Goal: Task Accomplishment & Management: Complete application form

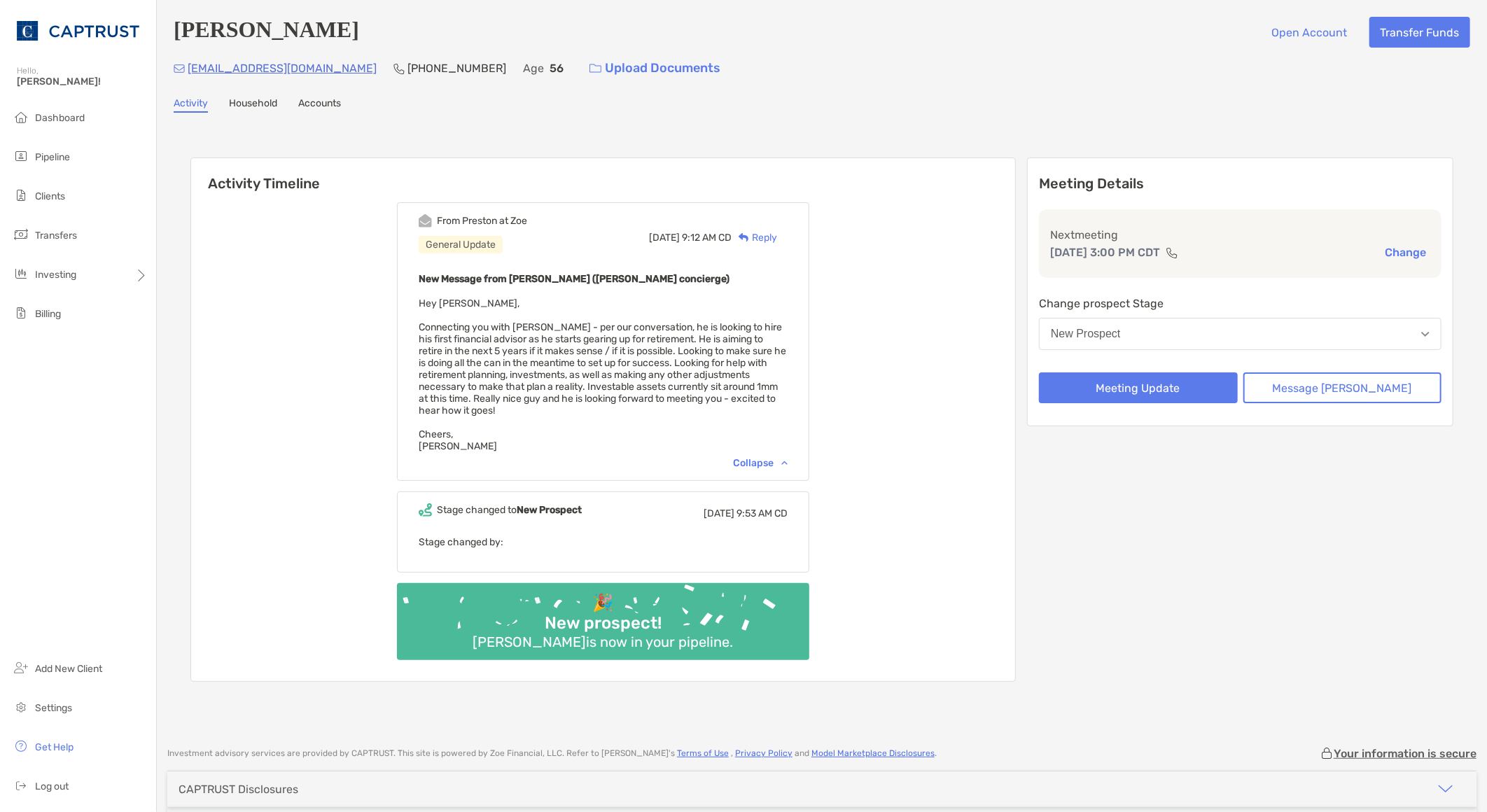
click at [363, 498] on div "From [PERSON_NAME] at Zoe General Update [DATE] 9:12 AM CD Reply New Message fr…" at bounding box center [603, 435] width 824 height 489
click at [1290, 596] on div "Meeting Details Next meeting [DATE] 3:00 PM CDT Change Change prospect Stage Ne…" at bounding box center [1241, 419] width 427 height 524
click at [1187, 331] on button "New Prospect" at bounding box center [1240, 334] width 402 height 32
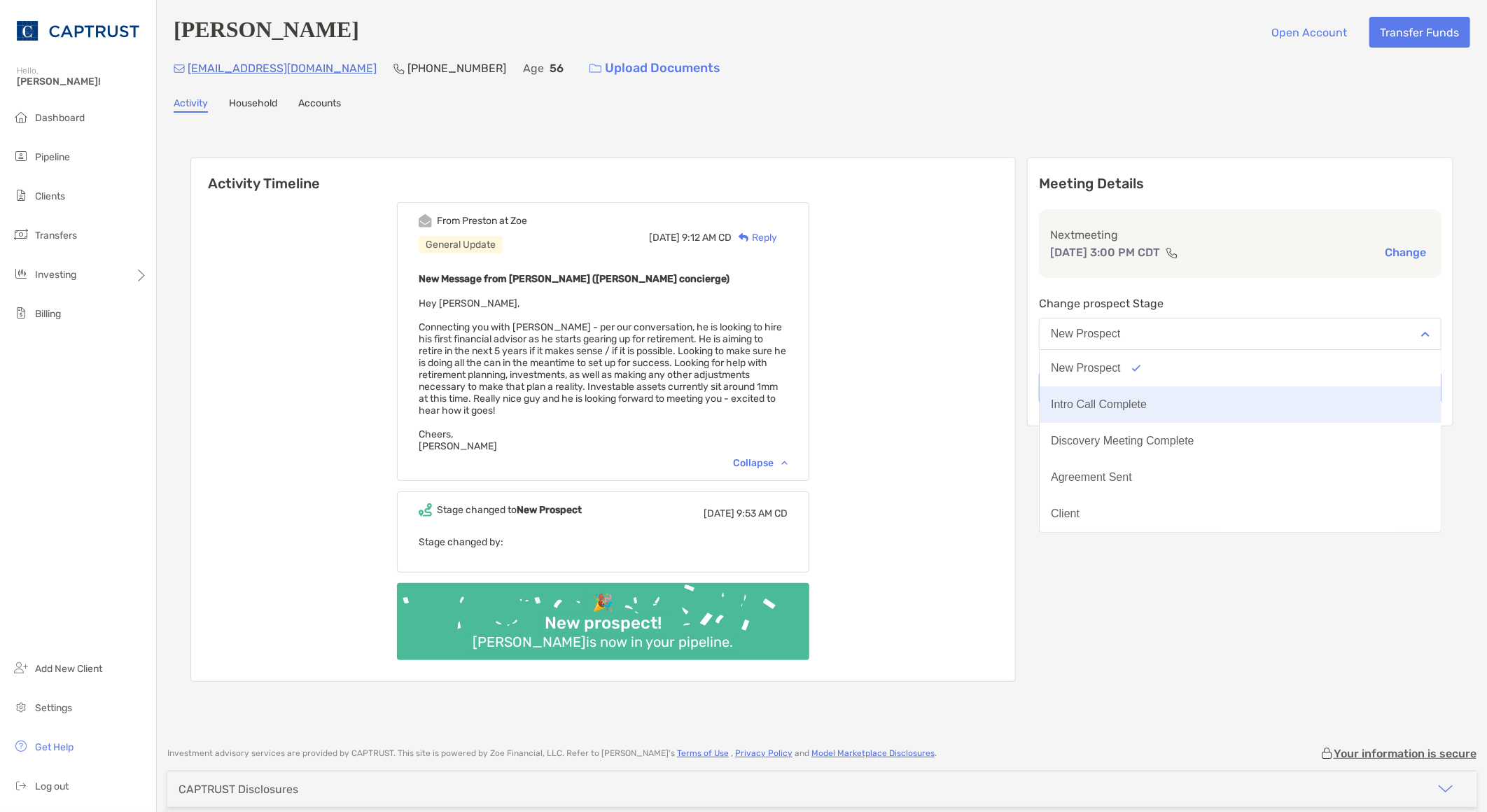
click at [1147, 399] on div "Intro Call Complete" at bounding box center [1099, 405] width 96 height 12
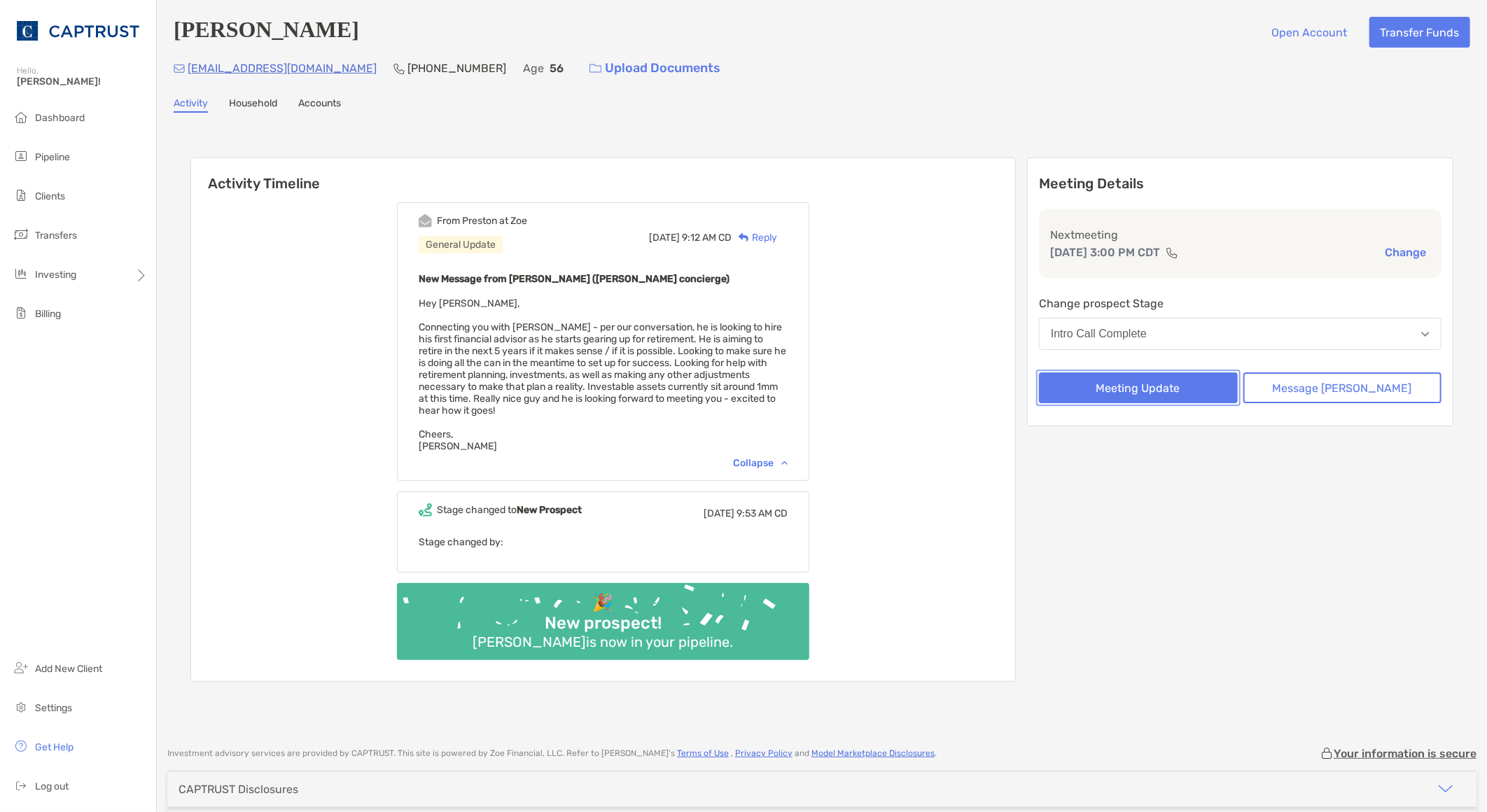
click at [1181, 388] on button "Meeting Update" at bounding box center [1138, 387] width 199 height 31
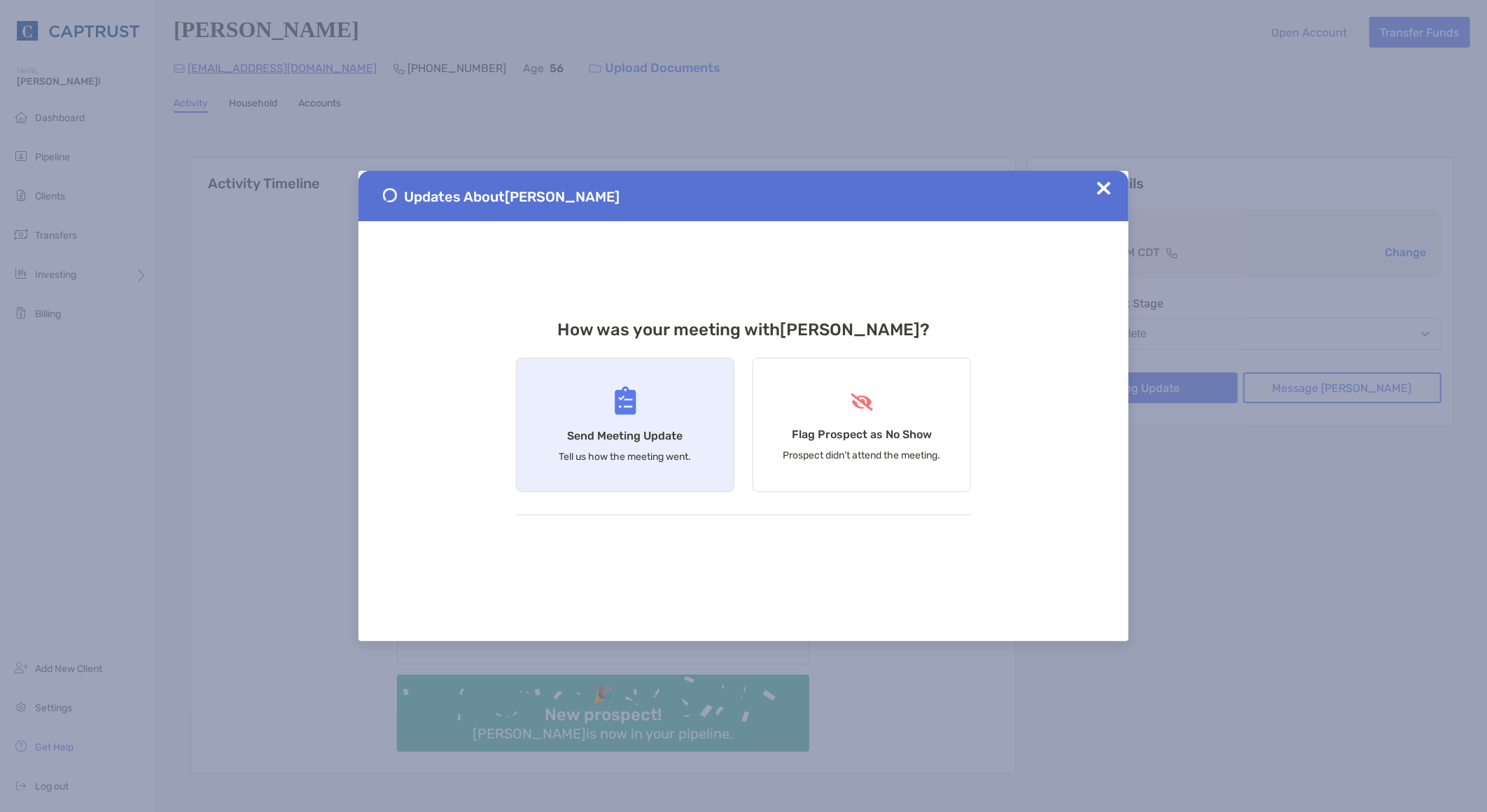
click at [646, 389] on div "Send Meeting Update Tell us how the meeting went." at bounding box center [625, 424] width 219 height 134
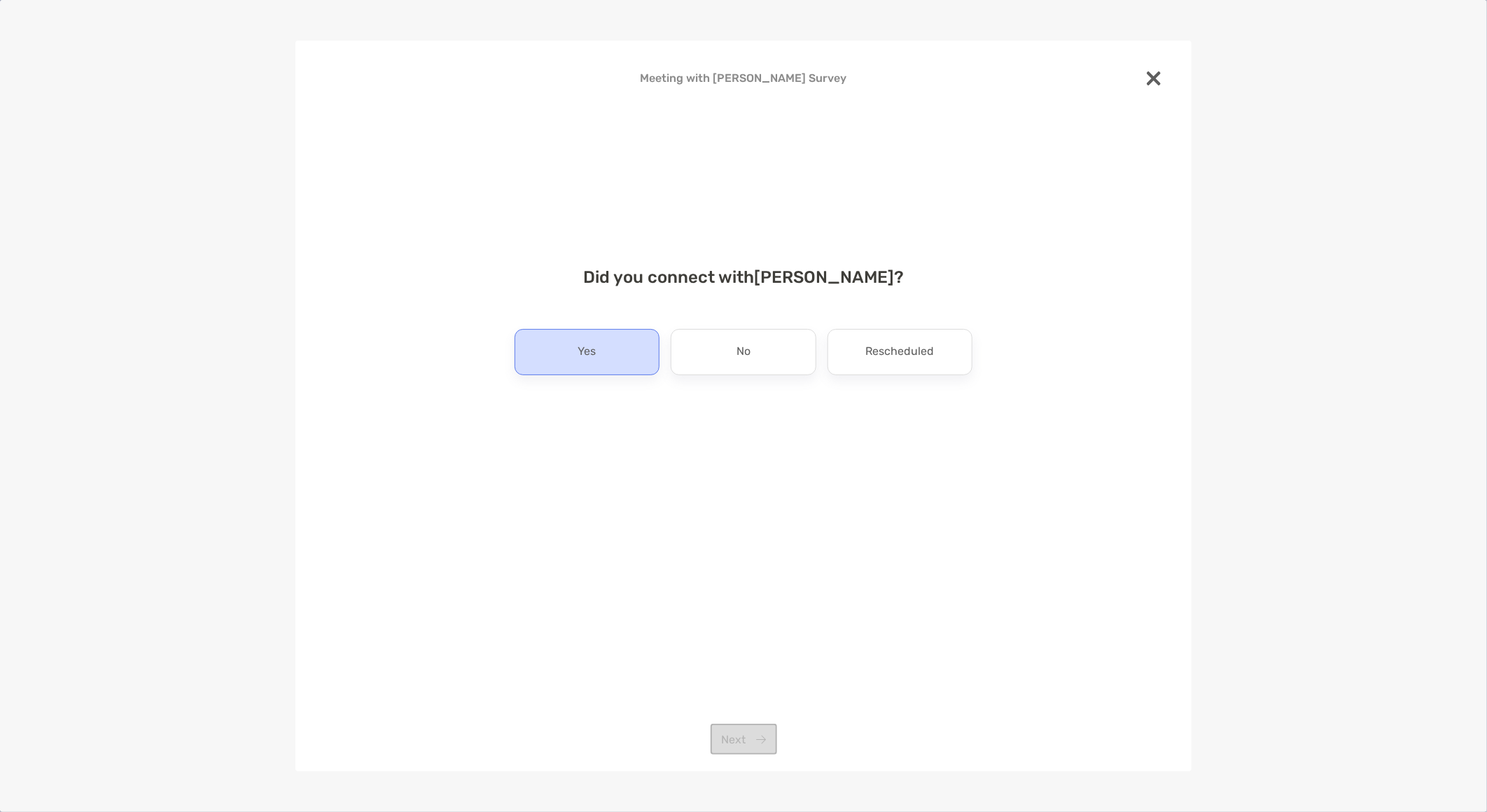
click at [586, 339] on div "Yes" at bounding box center [587, 352] width 145 height 47
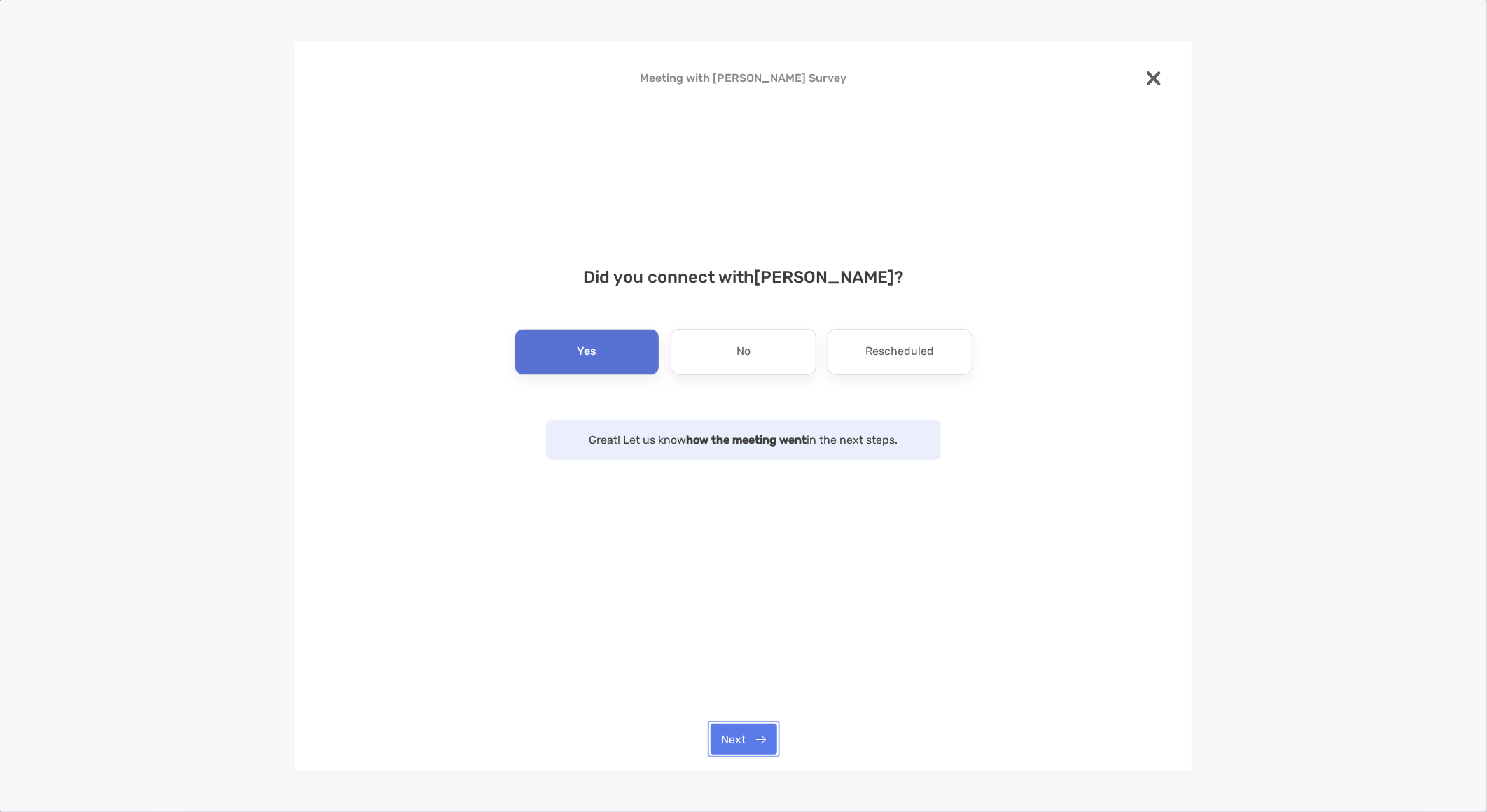
drag, startPoint x: 747, startPoint y: 744, endPoint x: 761, endPoint y: 737, distance: 15.7
click at [747, 744] on button "Next" at bounding box center [744, 738] width 67 height 31
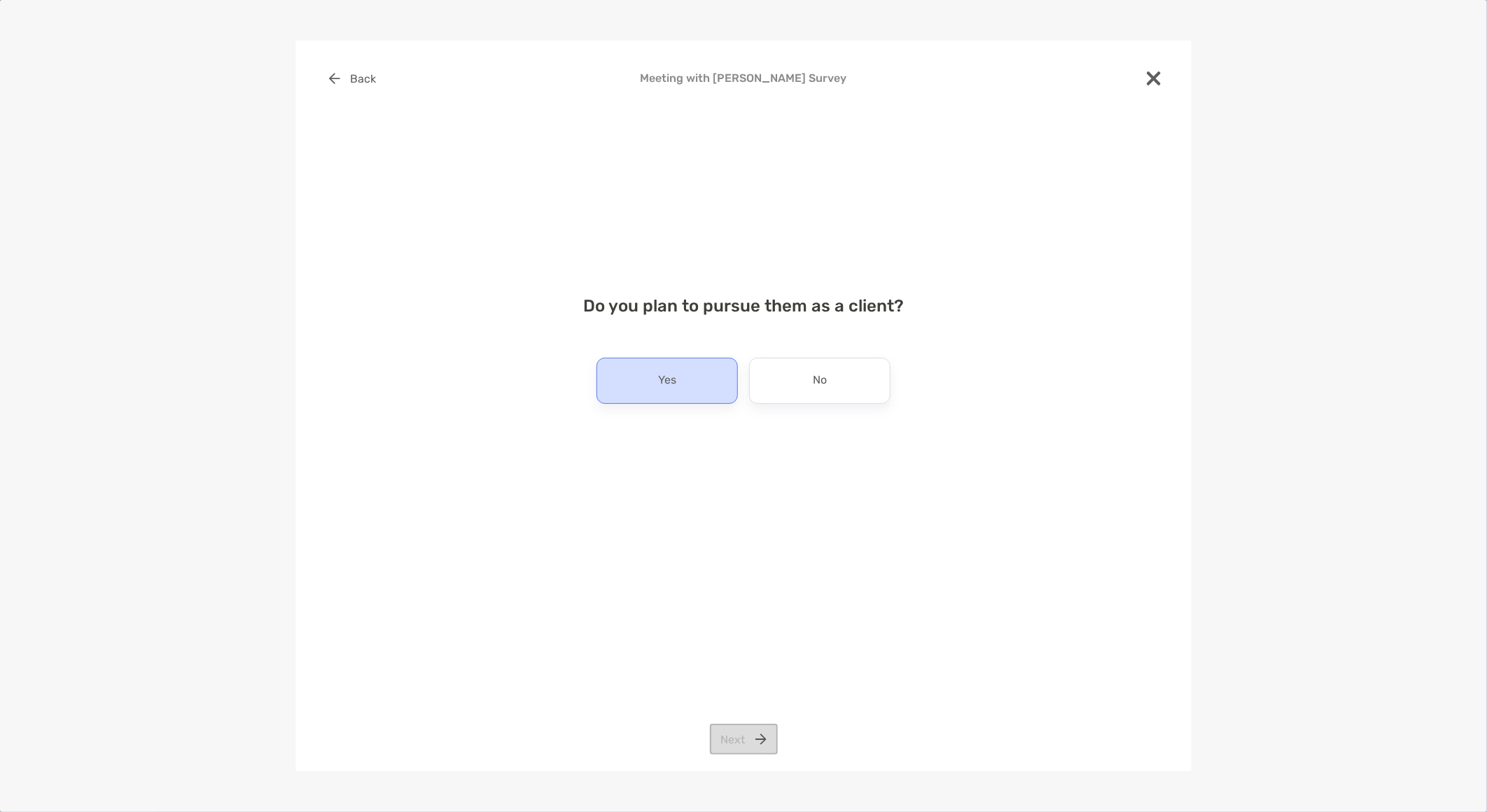
click at [635, 395] on div "Yes" at bounding box center [667, 380] width 141 height 47
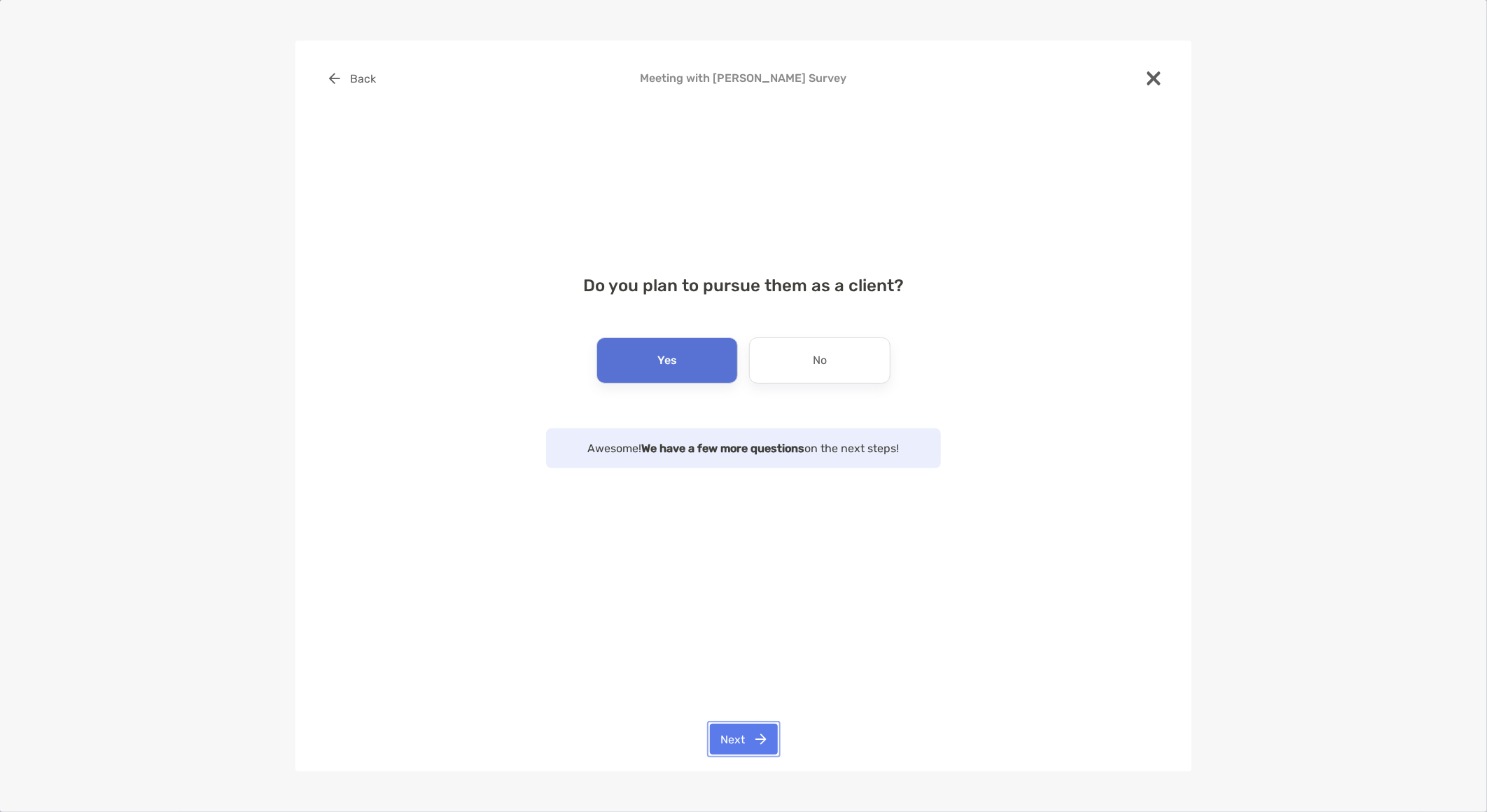
click at [749, 733] on button "Next" at bounding box center [743, 738] width 68 height 31
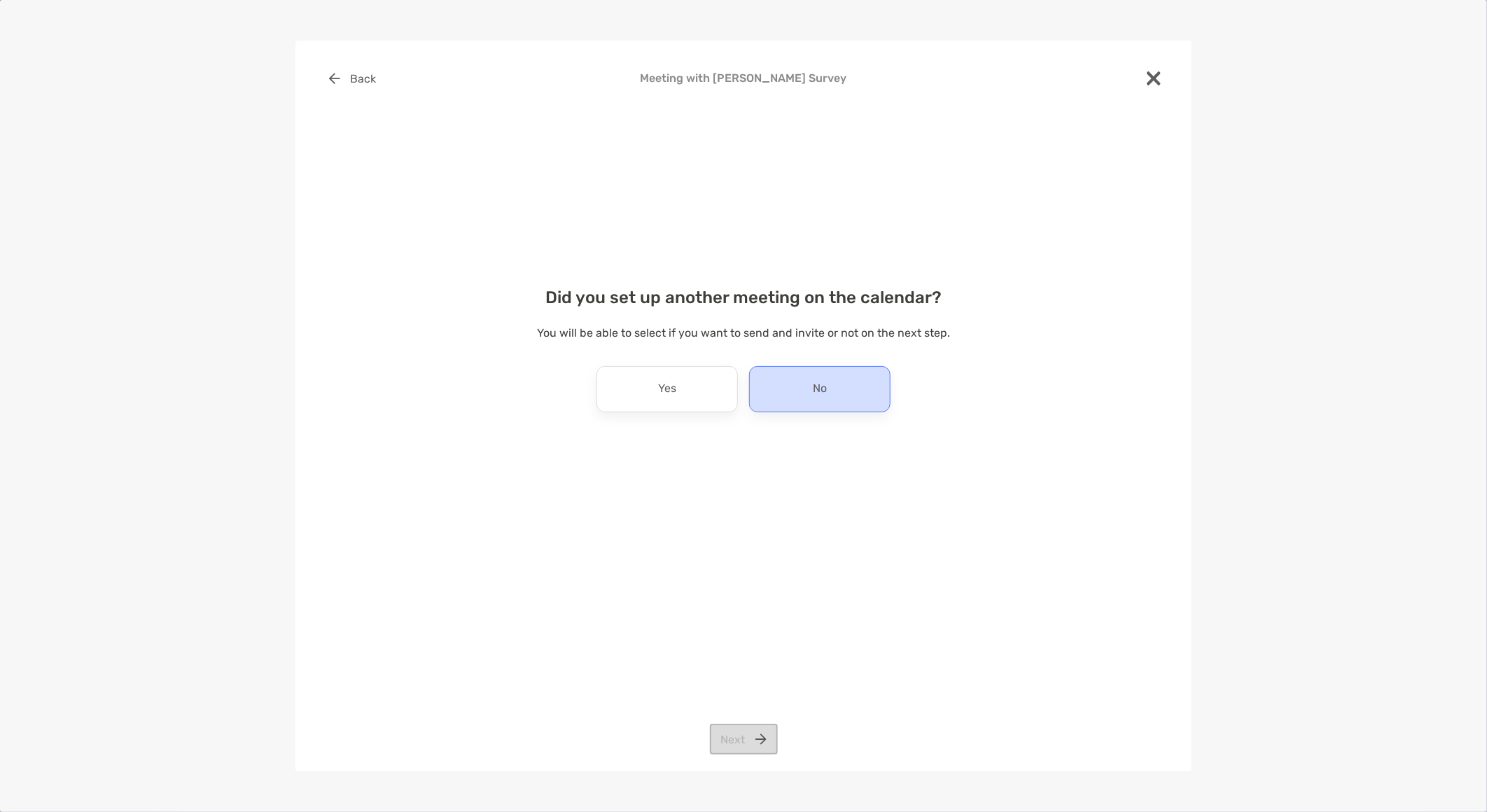
click at [790, 386] on div "No" at bounding box center [819, 389] width 141 height 47
click at [764, 729] on button "Next" at bounding box center [743, 738] width 68 height 31
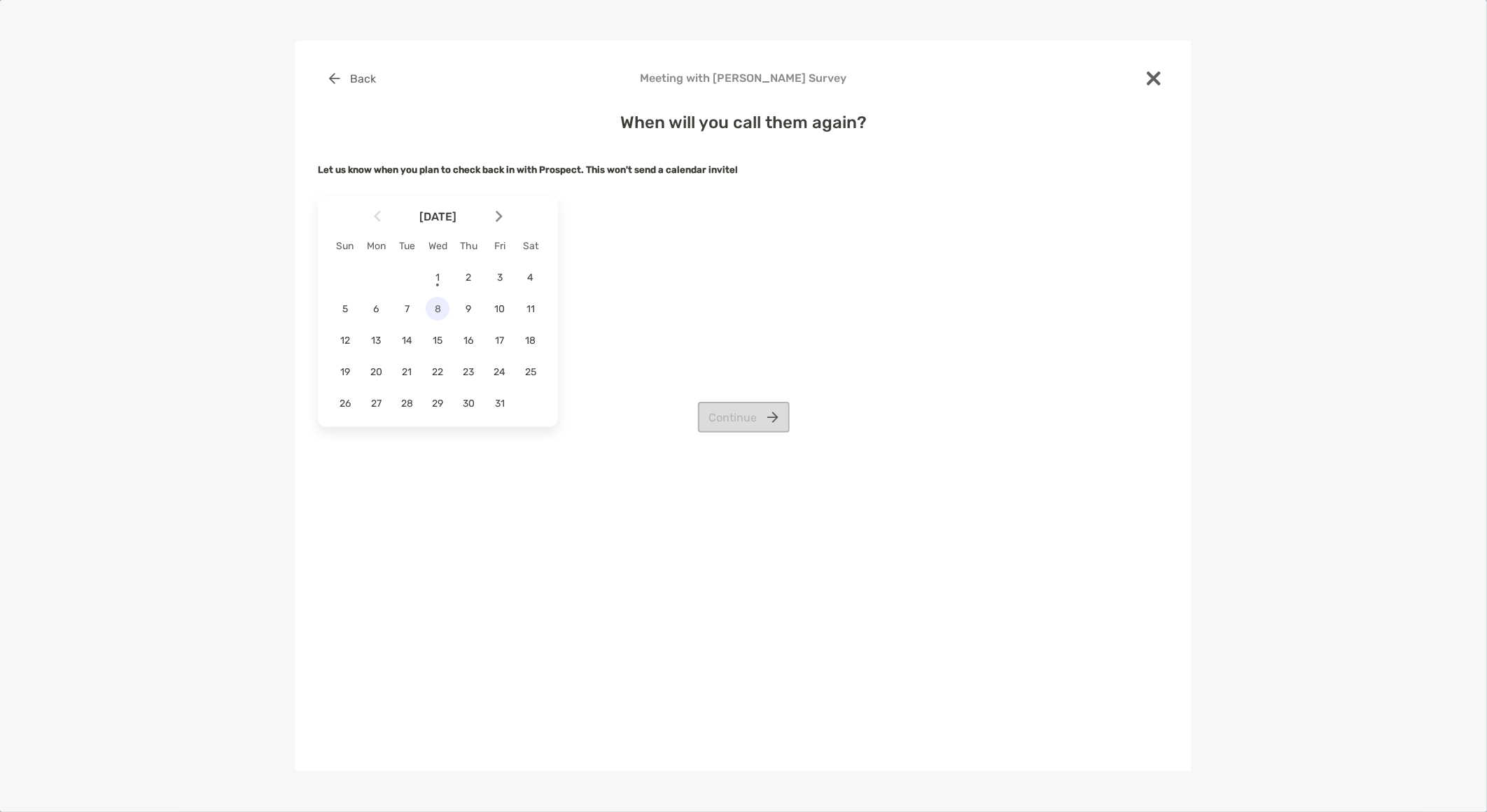
click at [446, 313] on span "8" at bounding box center [437, 309] width 24 height 12
click at [770, 428] on button "Continue" at bounding box center [744, 417] width 91 height 31
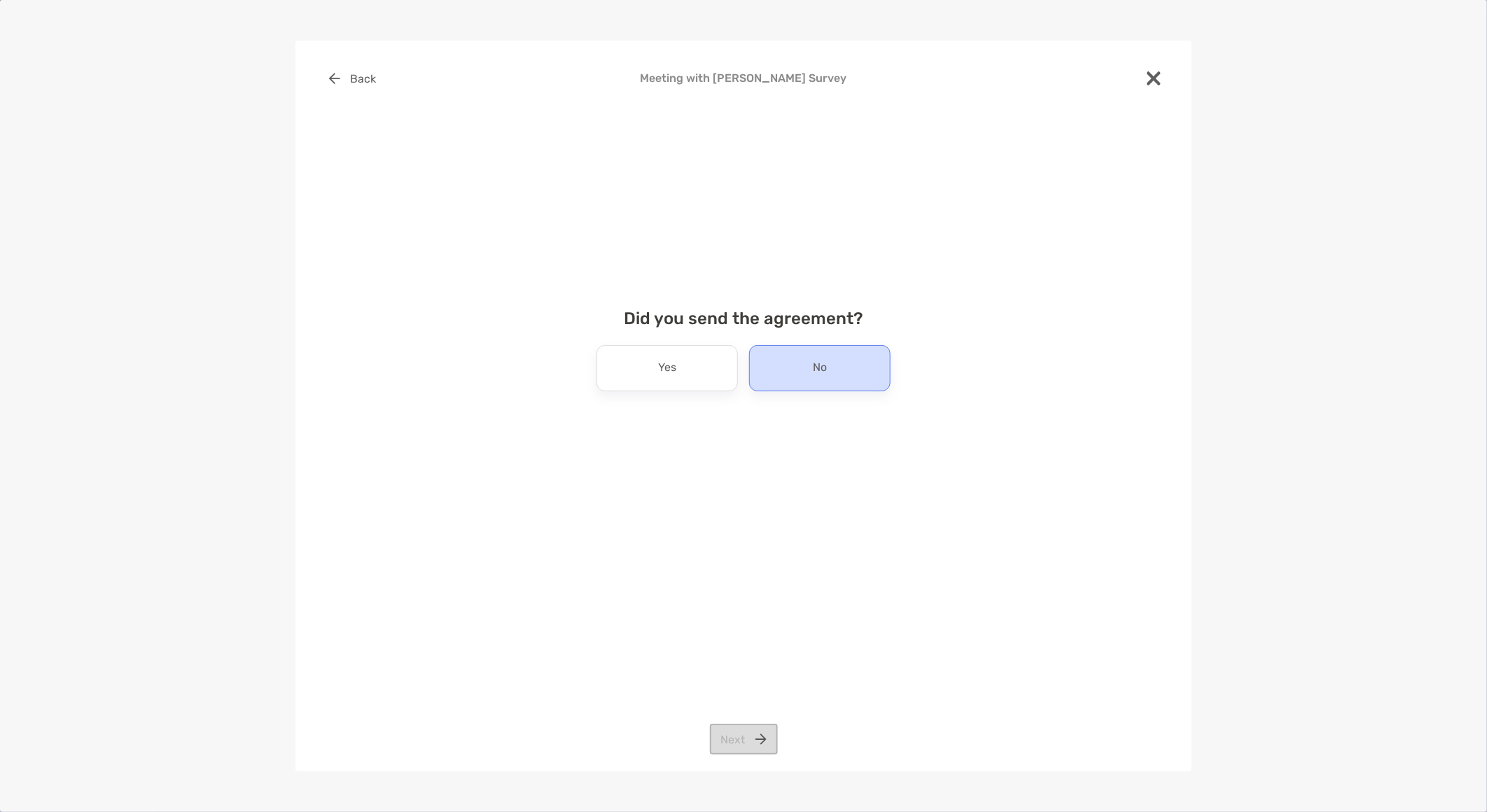
click at [802, 375] on div "No" at bounding box center [819, 368] width 141 height 47
click at [732, 740] on button "Next" at bounding box center [743, 738] width 68 height 31
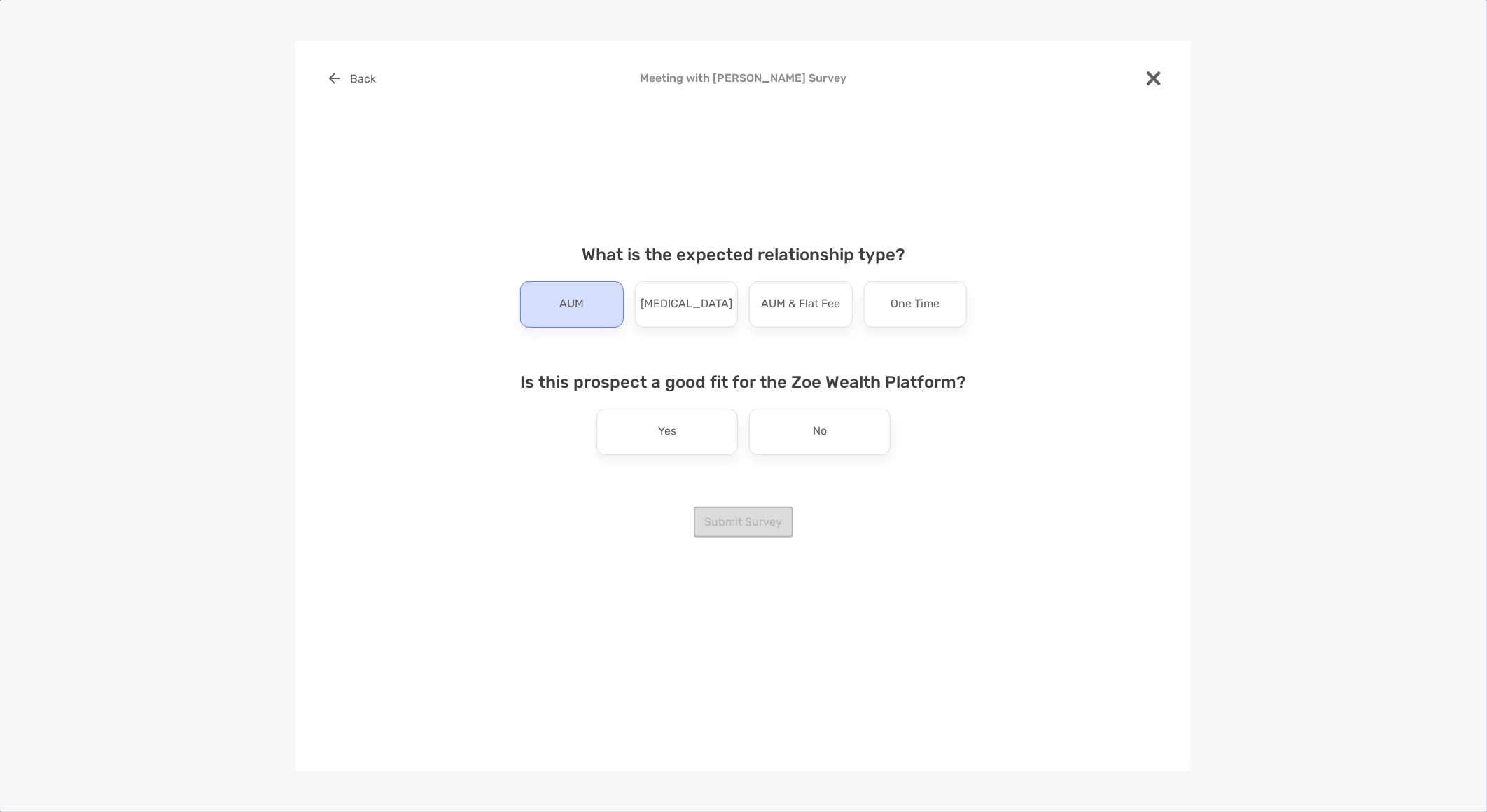
click at [547, 294] on div "AUM" at bounding box center [572, 305] width 104 height 47
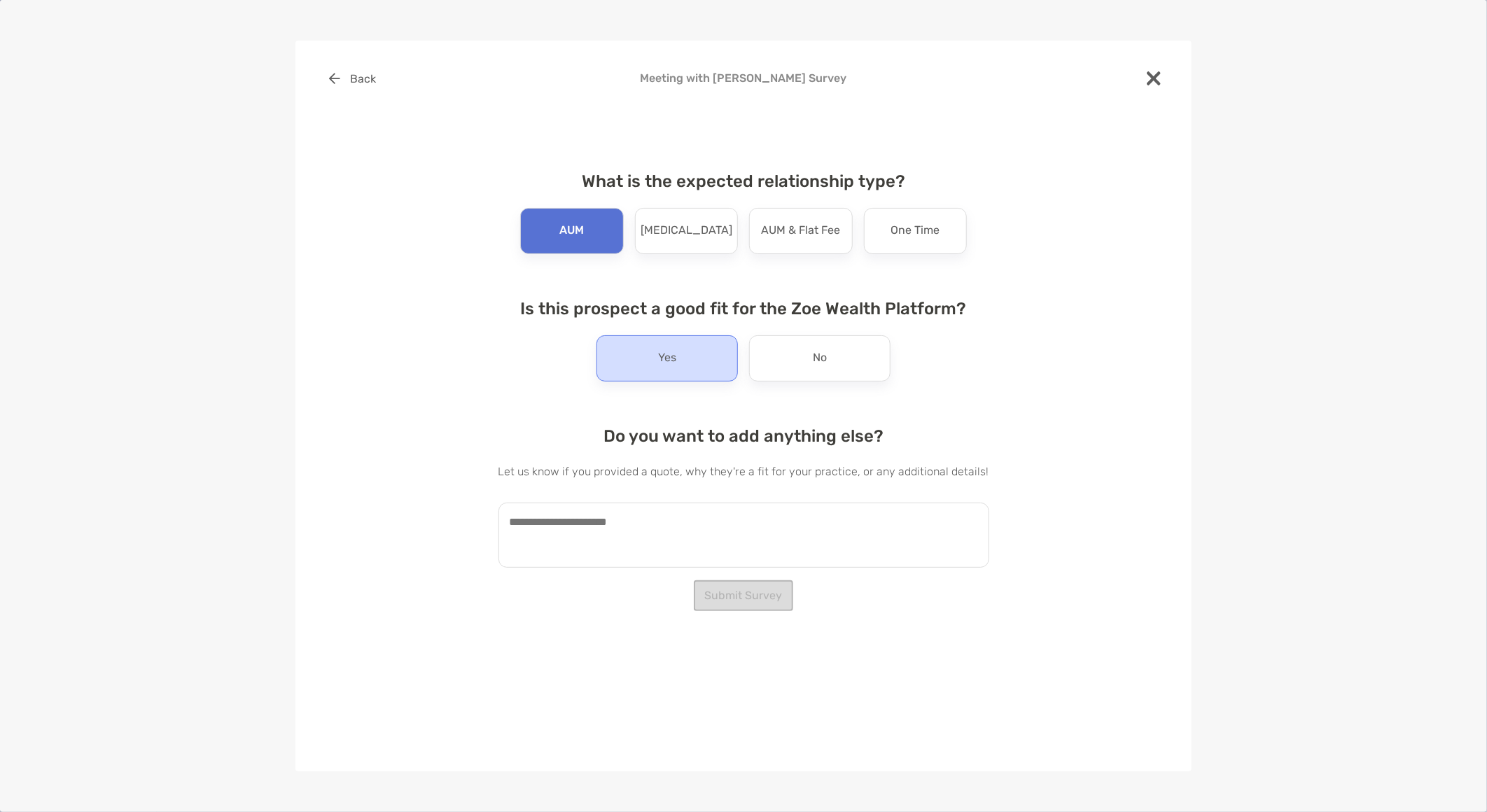
click at [696, 361] on div "Yes" at bounding box center [667, 358] width 141 height 47
click at [610, 514] on textarea at bounding box center [744, 535] width 491 height 65
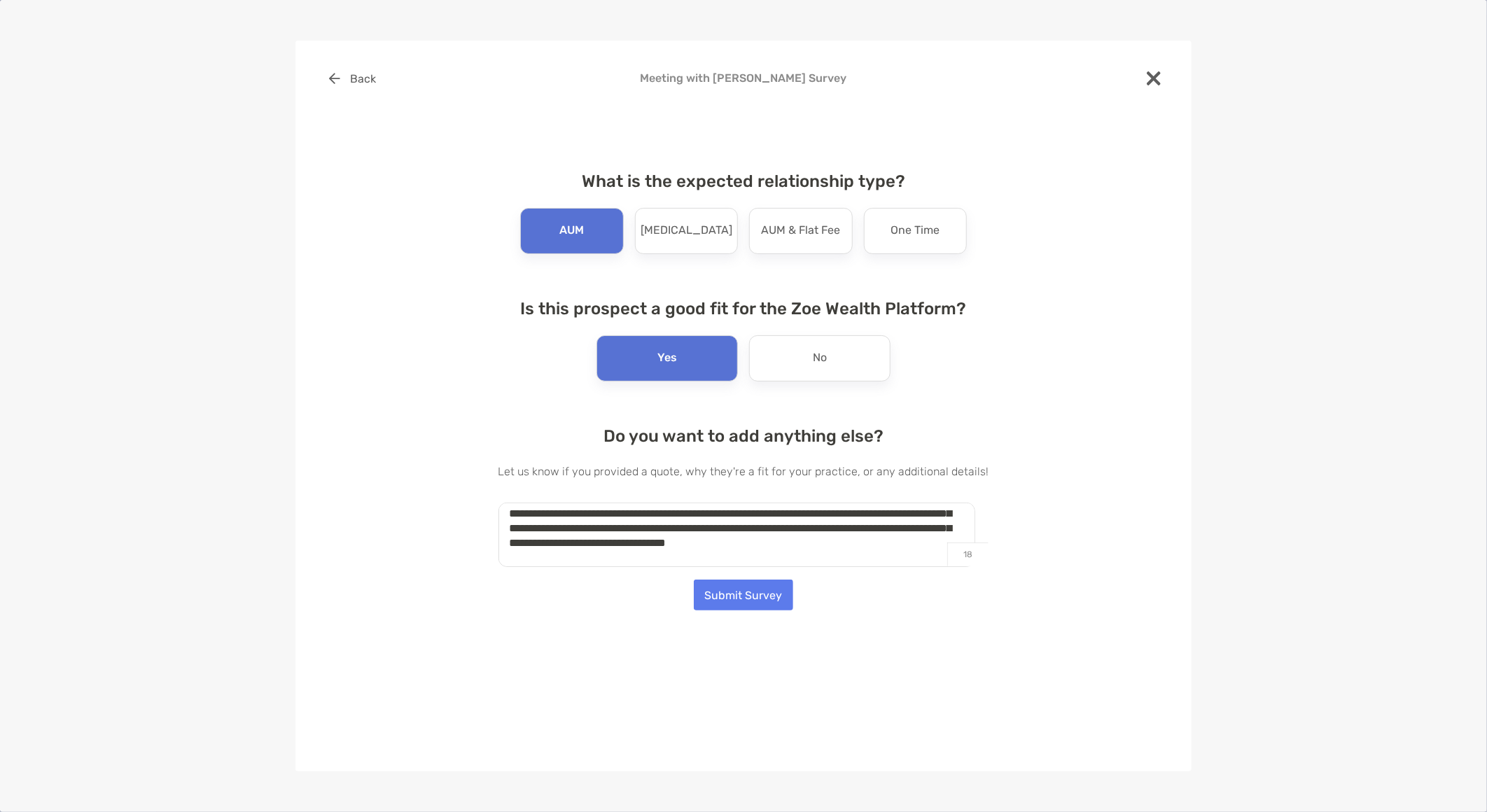
scroll to position [137, 0]
type textarea "**********"
click at [676, 649] on div "Back Meeting with Douglas Mencl Survey What is the expected relationship type? …" at bounding box center [743, 406] width 896 height 730
click at [738, 589] on button "Submit Survey" at bounding box center [743, 594] width 99 height 31
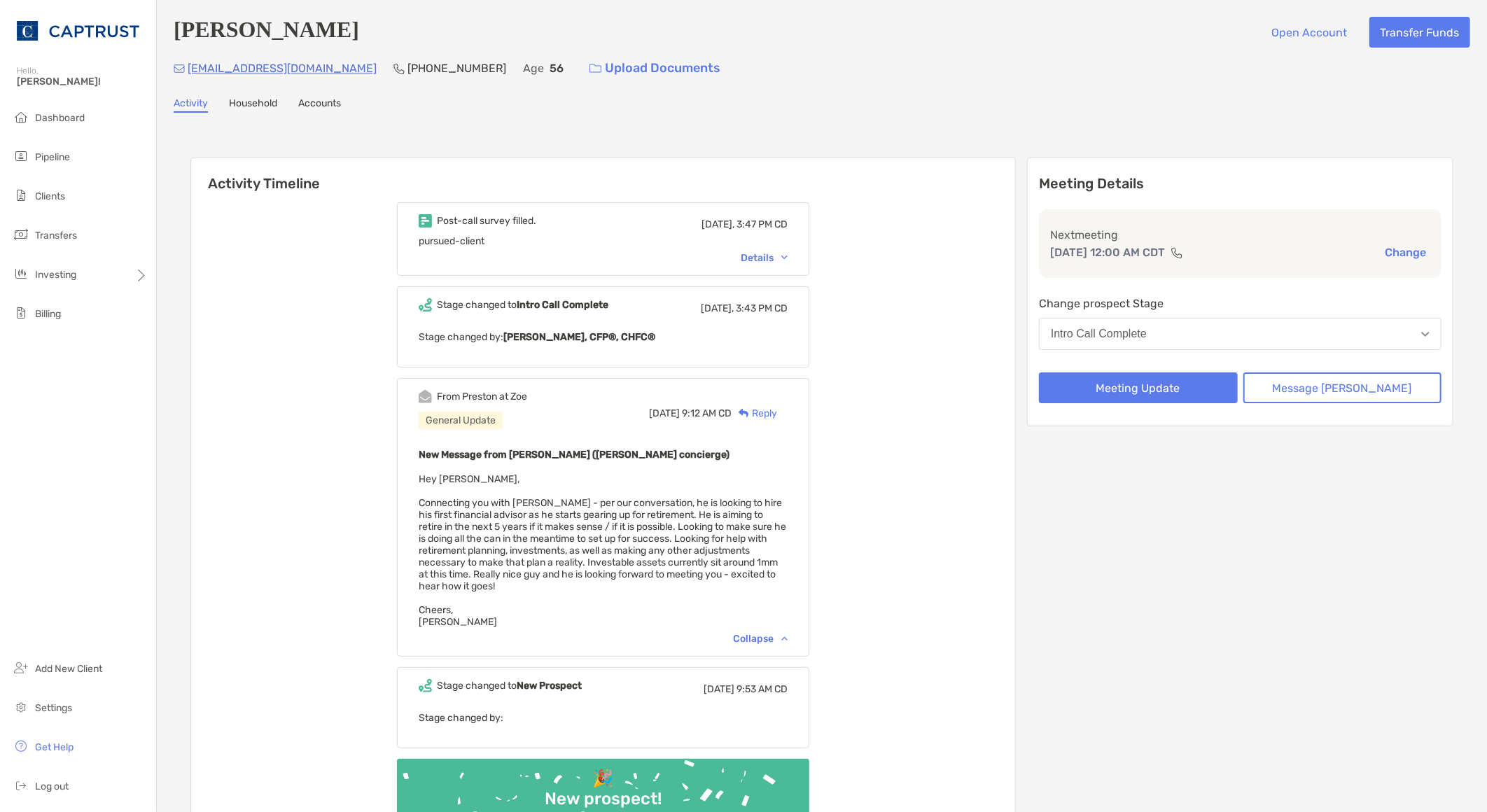
click at [345, 630] on div "Post-call survey filled. Today, 3:47 PM CD pursued-client Details Stage changed…" at bounding box center [603, 523] width 824 height 665
click at [788, 257] on img at bounding box center [784, 257] width 6 height 4
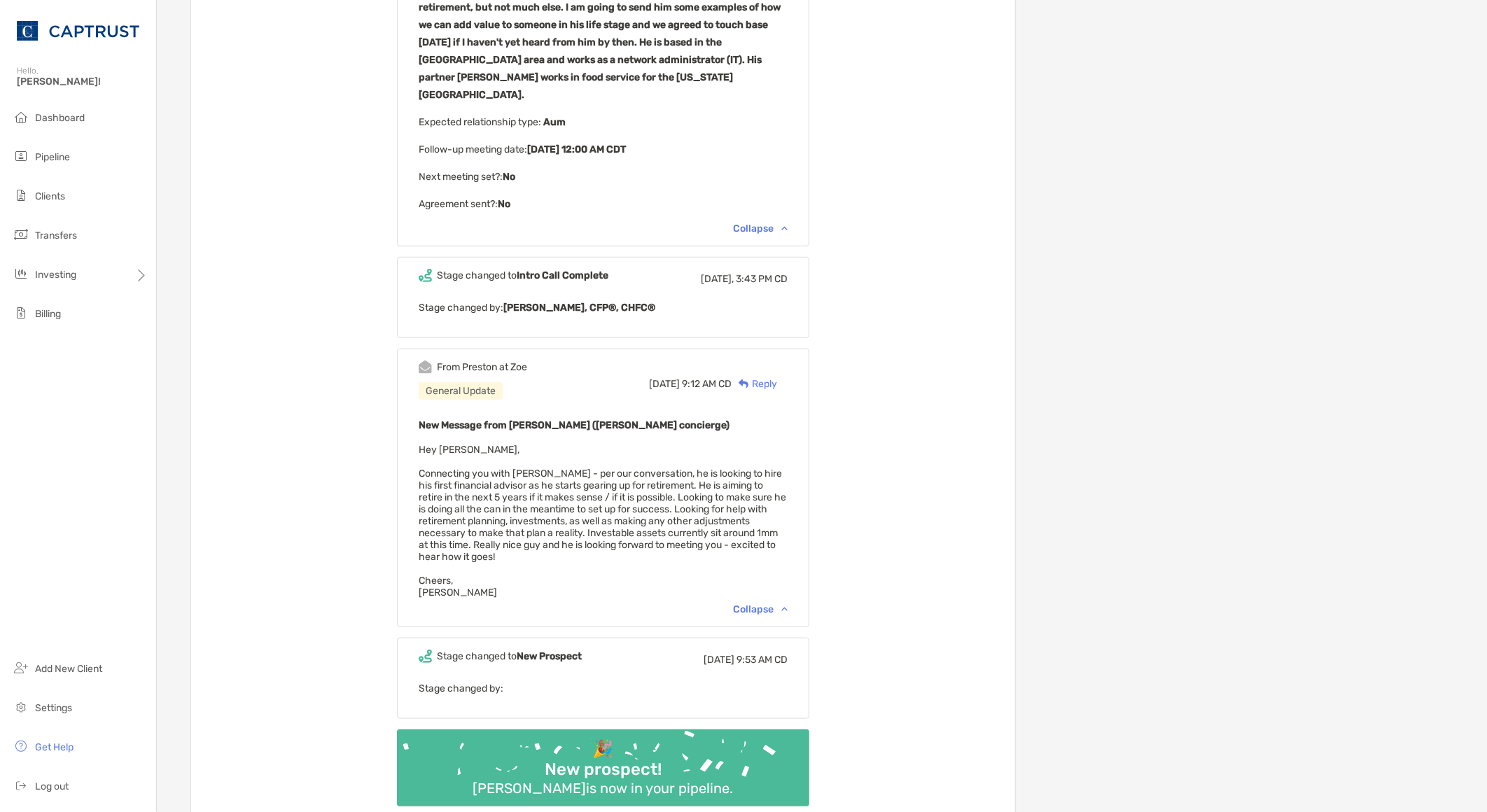
scroll to position [648, 0]
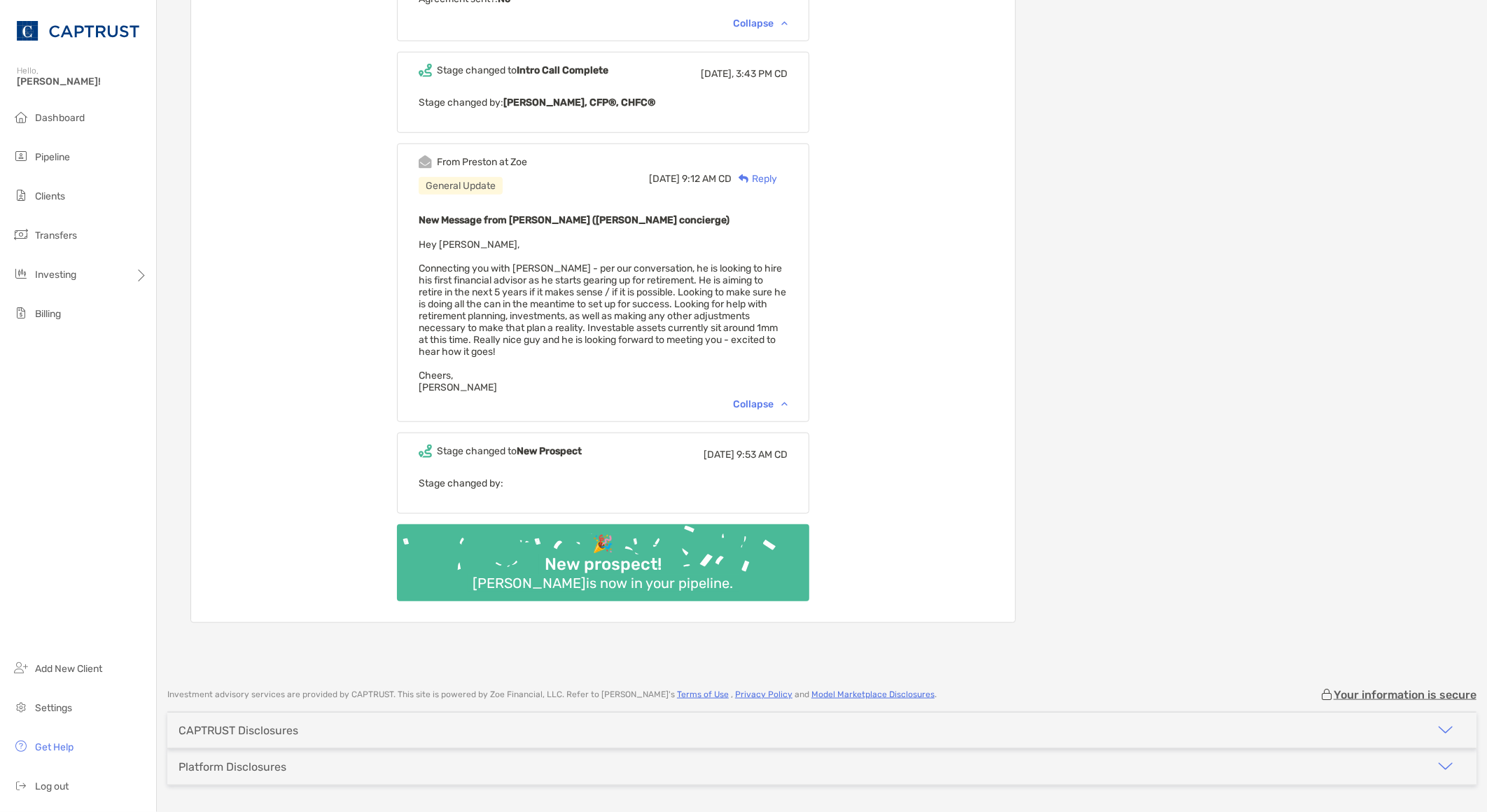
drag, startPoint x: 292, startPoint y: 363, endPoint x: 309, endPoint y: 363, distance: 17.0
click at [295, 363] on div "Post-call survey filled. Today, 3:47 PM CD pursued-client Zwp good fit : Yes No…" at bounding box center [603, 83] width 824 height 1079
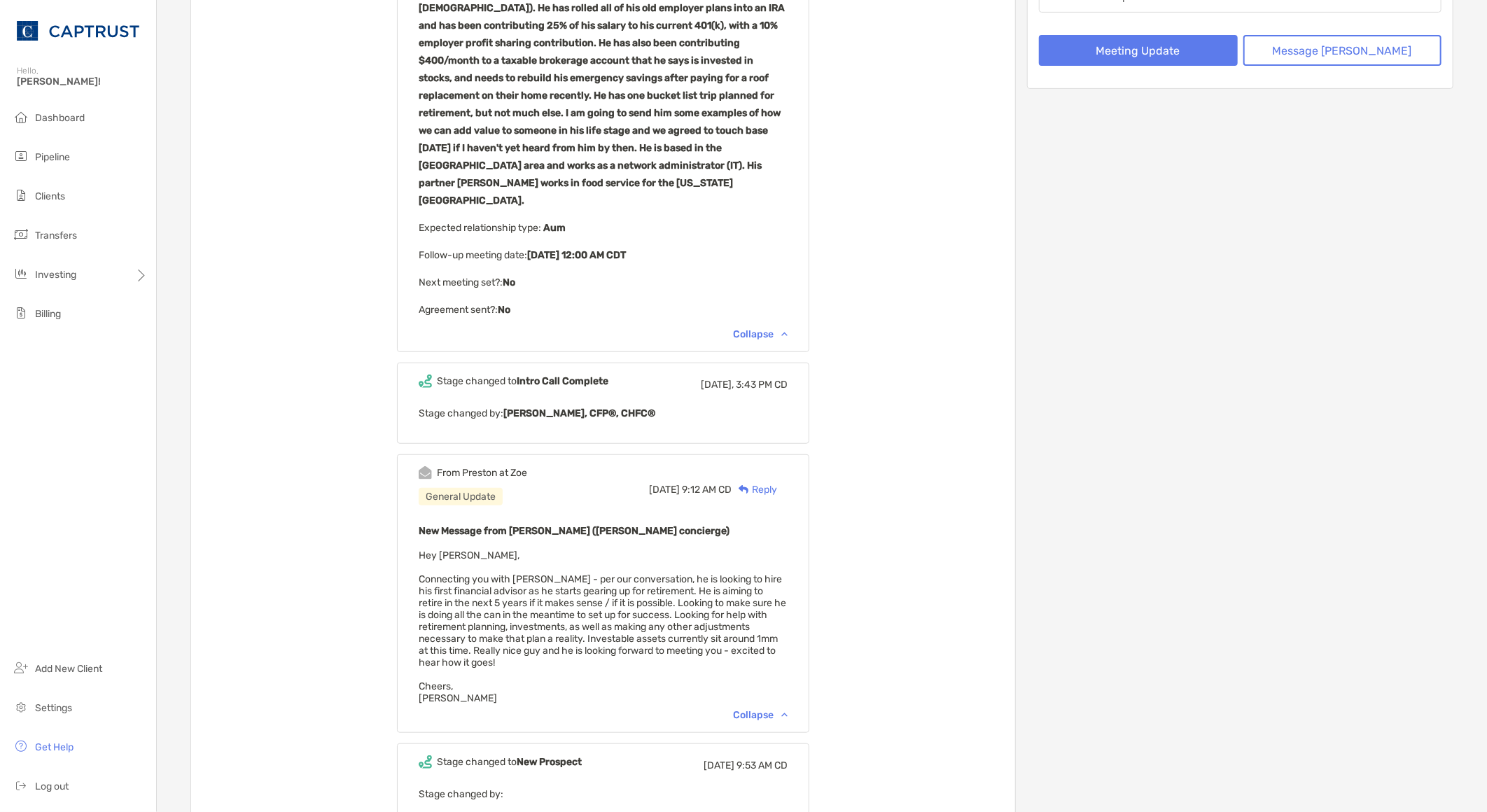
scroll to position [0, 0]
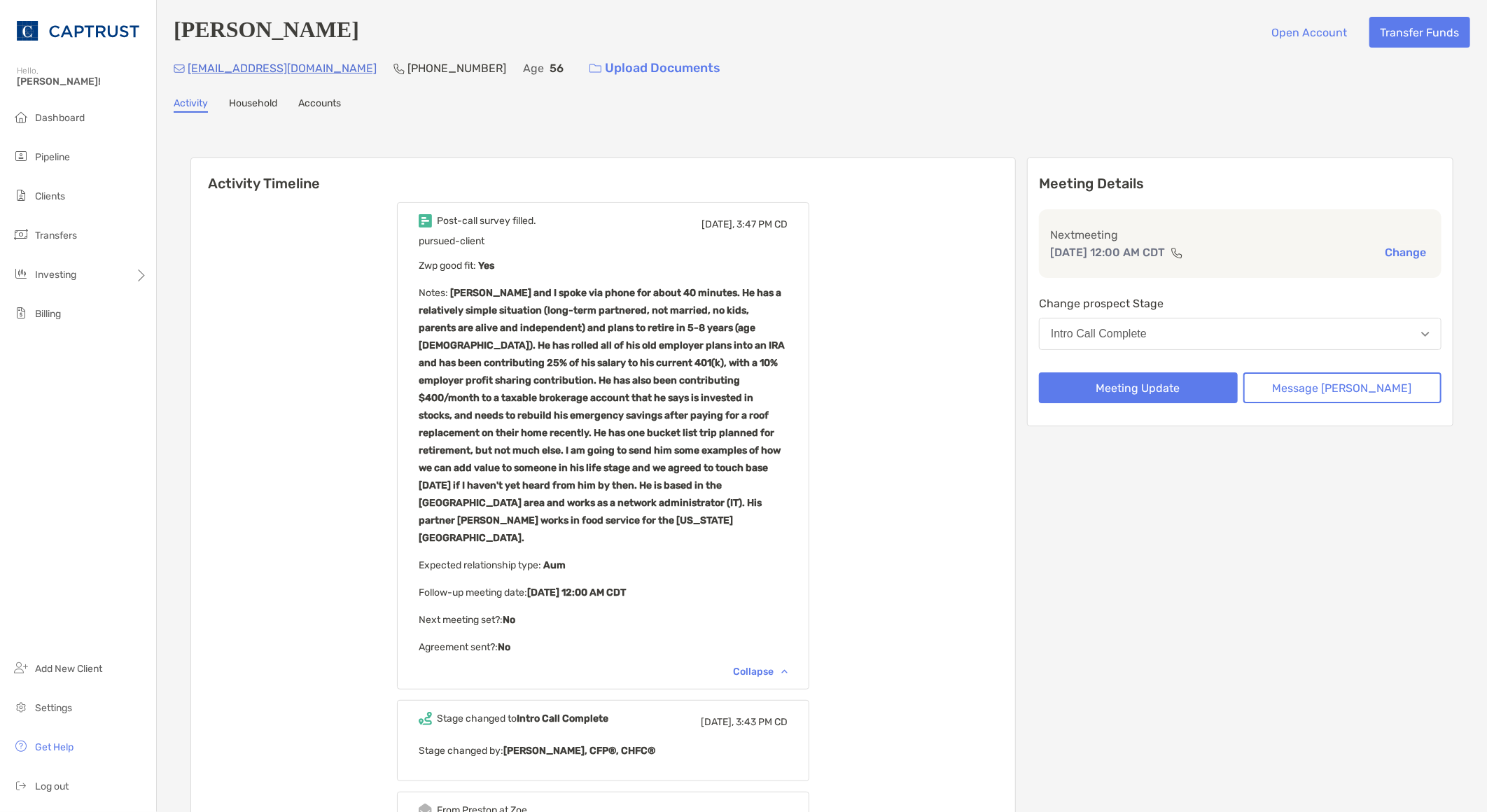
click at [241, 388] on div "Post-call survey filled. Today, 3:47 PM CD pursued-client Zwp good fit : Yes No…" at bounding box center [603, 730] width 824 height 1079
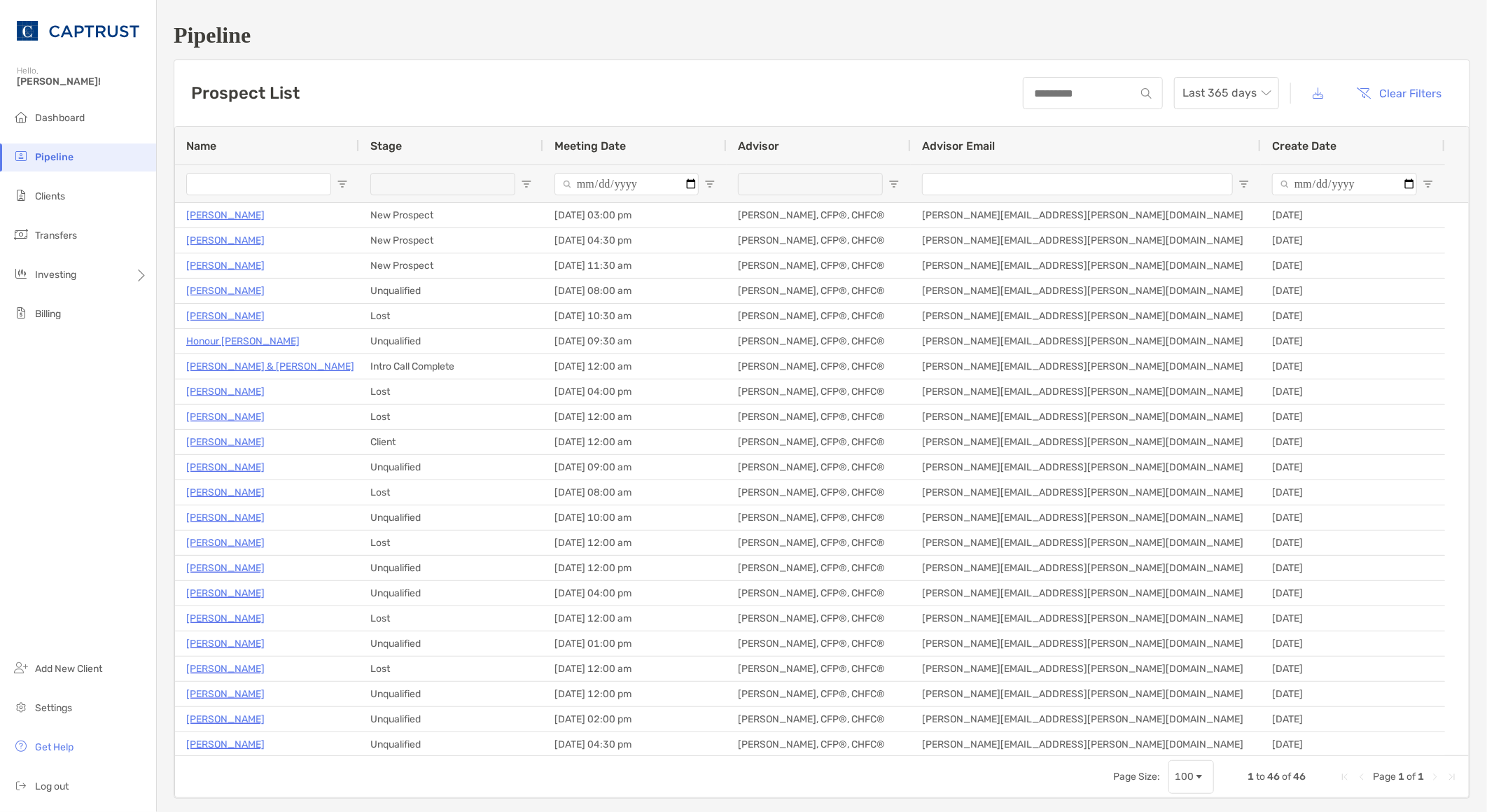
drag, startPoint x: 90, startPoint y: 504, endPoint x: 278, endPoint y: 169, distance: 384.1
click at [91, 506] on div "Dashboard Pipeline Clients Transfers Investing Billing Add New Client Settings …" at bounding box center [78, 458] width 156 height 708
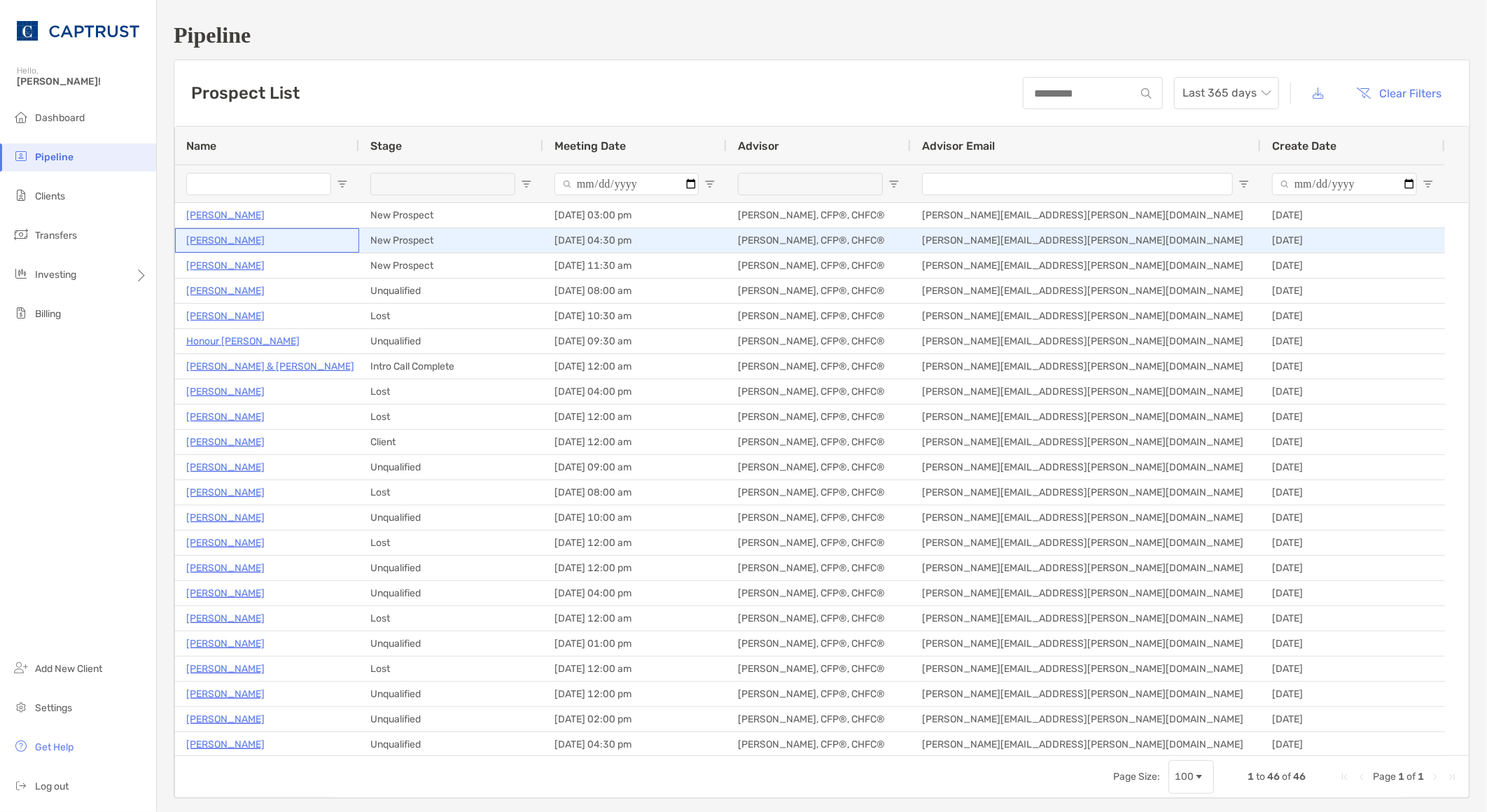
click at [201, 241] on p "Kevin Buchanan" at bounding box center [225, 241] width 78 height 18
